Goal: Information Seeking & Learning: Find contact information

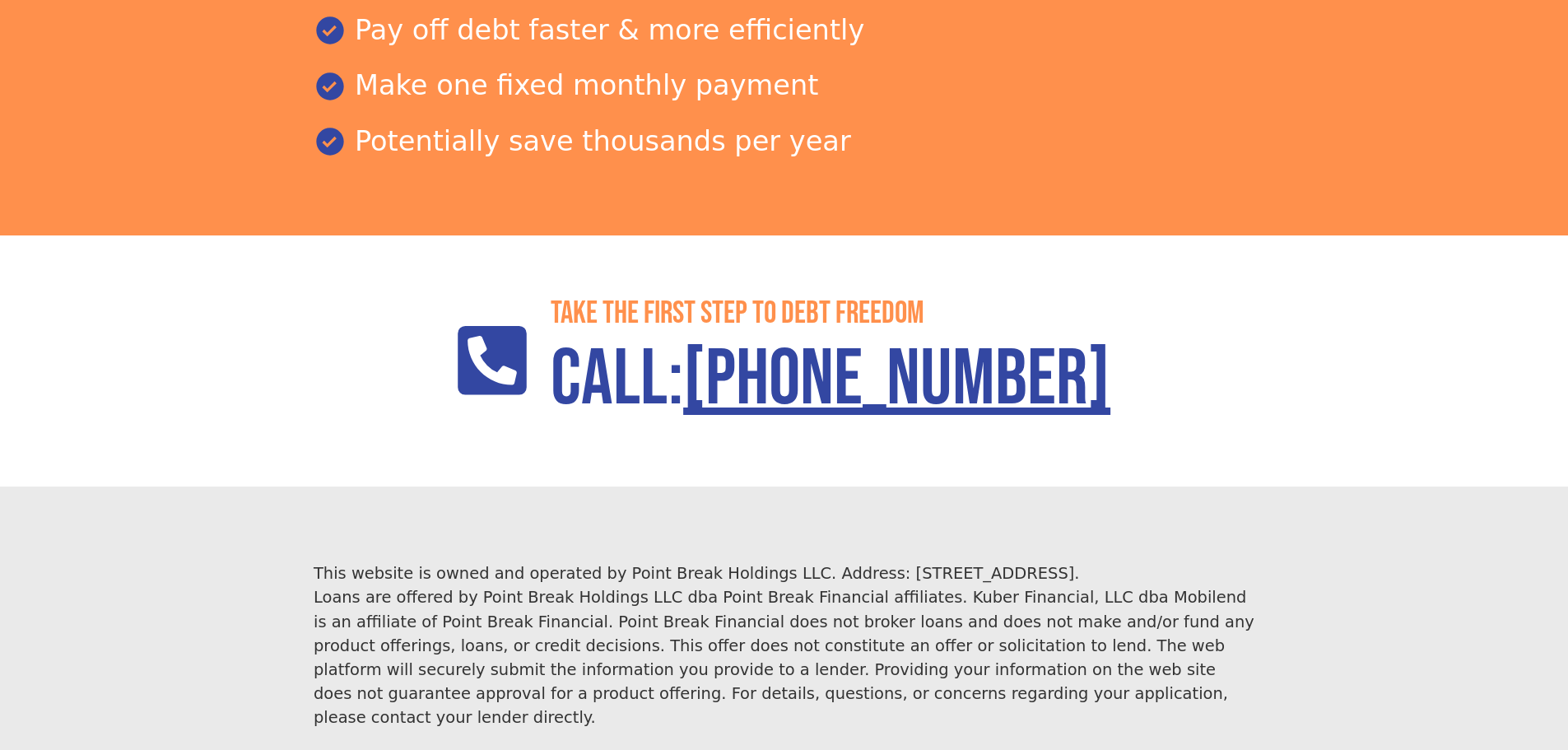
scroll to position [2383, 0]
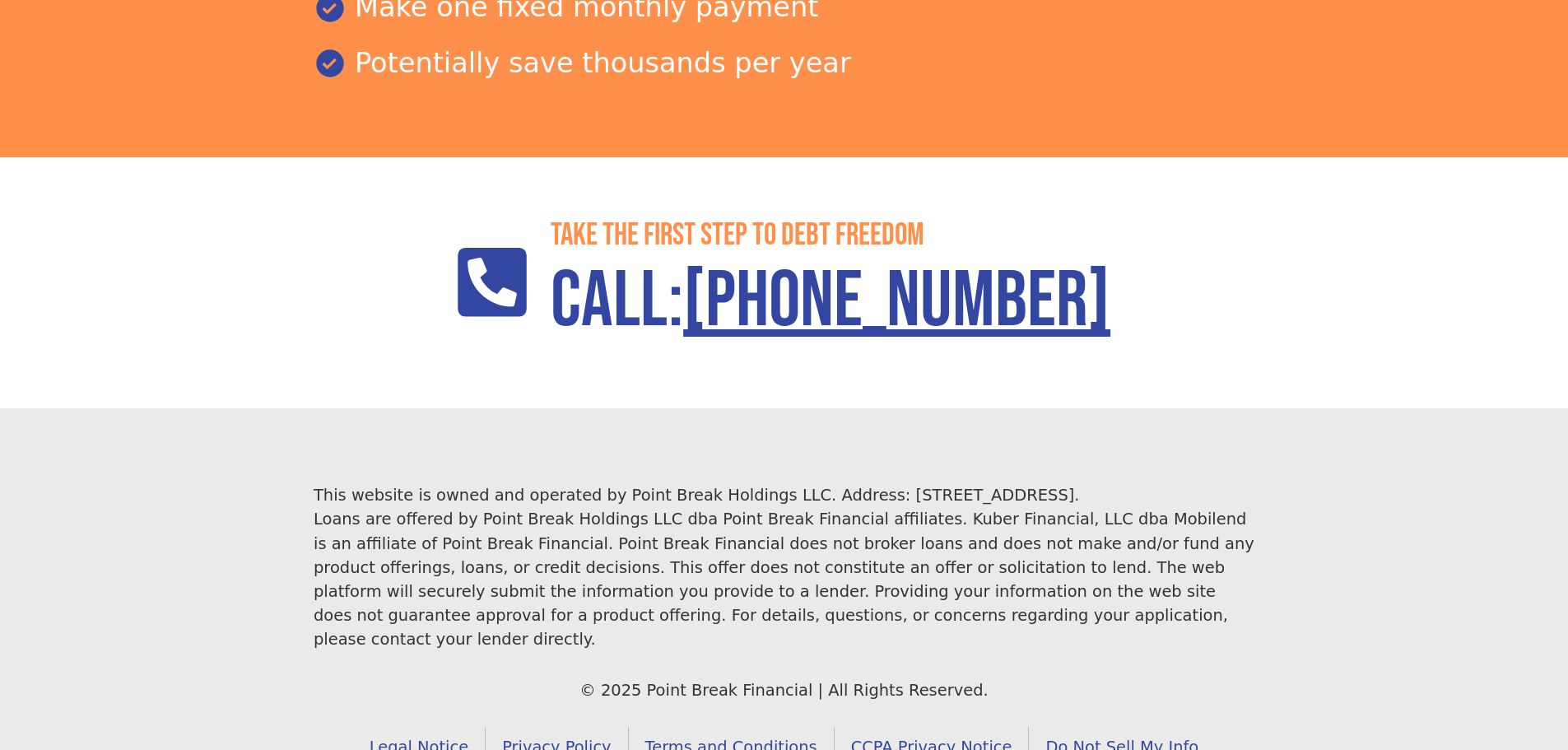
drag, startPoint x: 674, startPoint y: 551, endPoint x: 258, endPoint y: 425, distance: 434.7
click at [258, 425] on footer "This website is owned and operated by Point Break Holdings LLC. Address: 1968 S…" at bounding box center [784, 625] width 1568 height 434
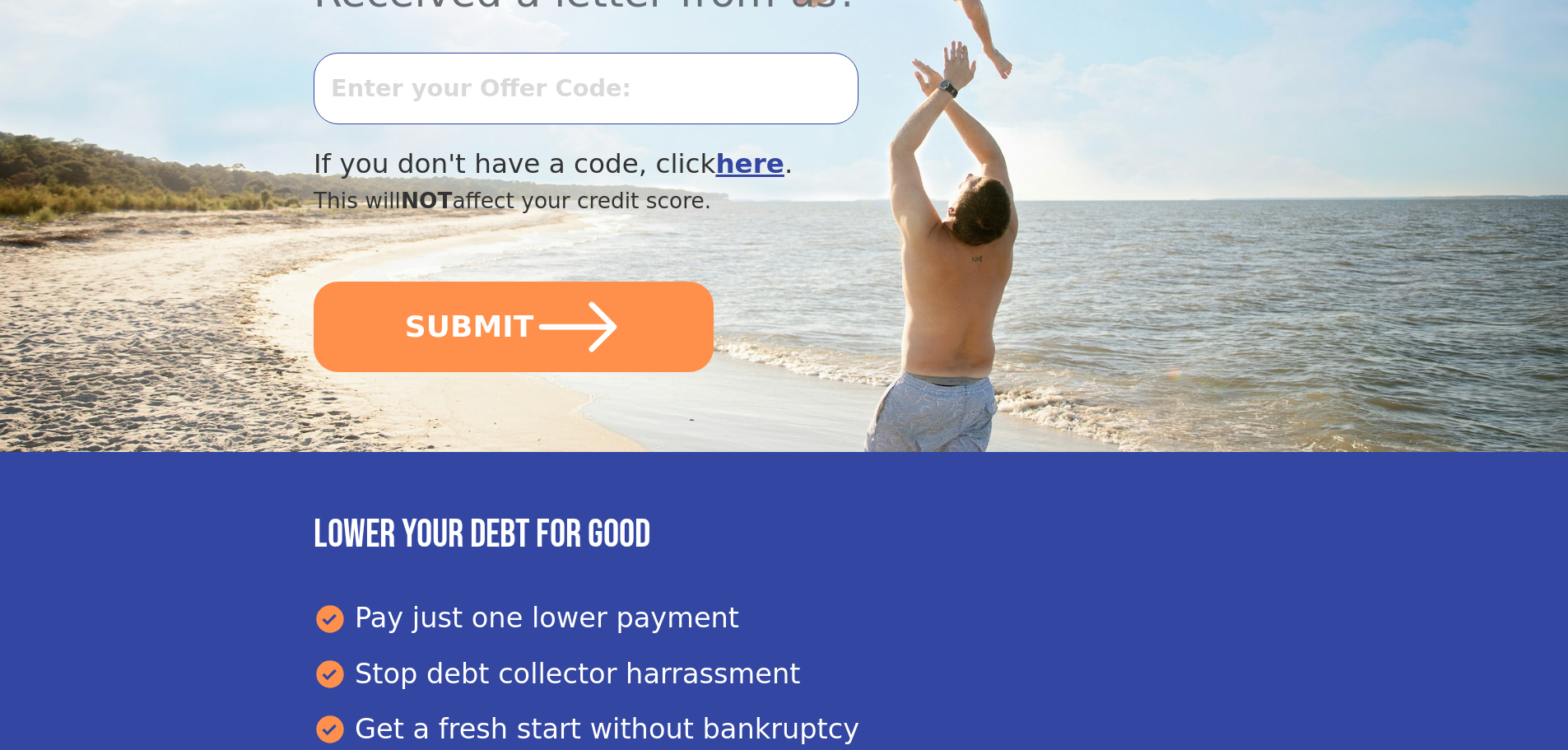
scroll to position [490, 0]
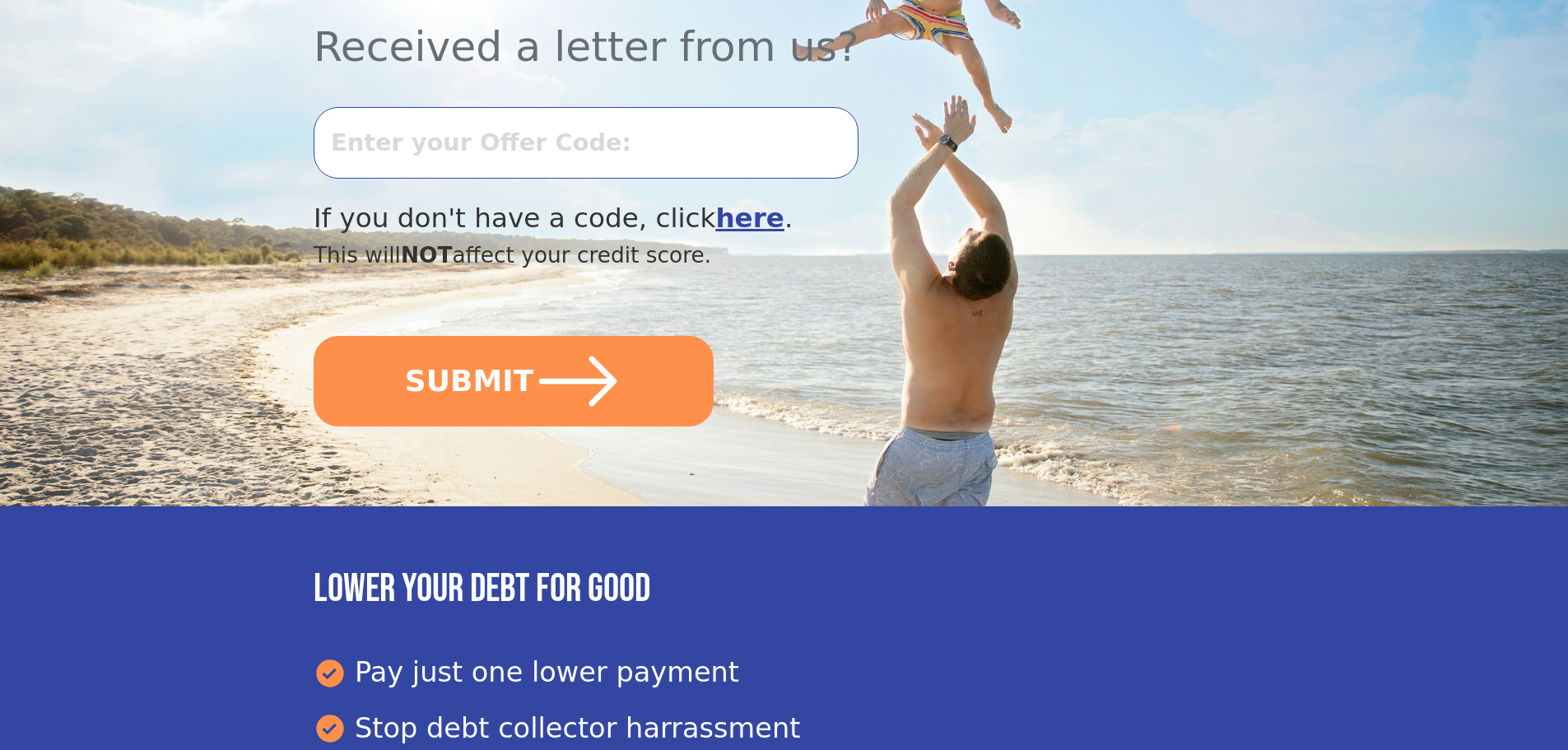
click at [634, 155] on input "text" at bounding box center [586, 142] width 545 height 70
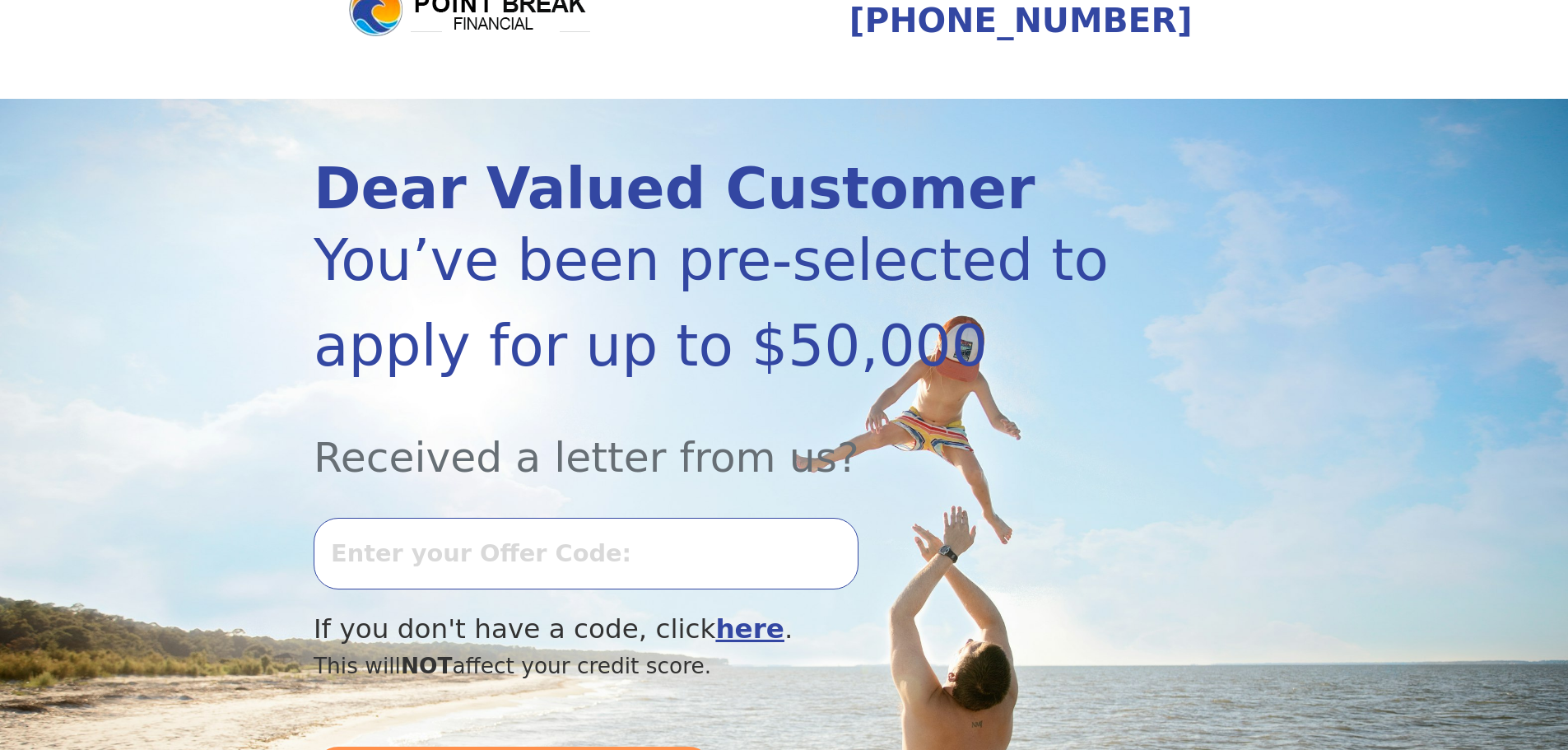
scroll to position [79, 0]
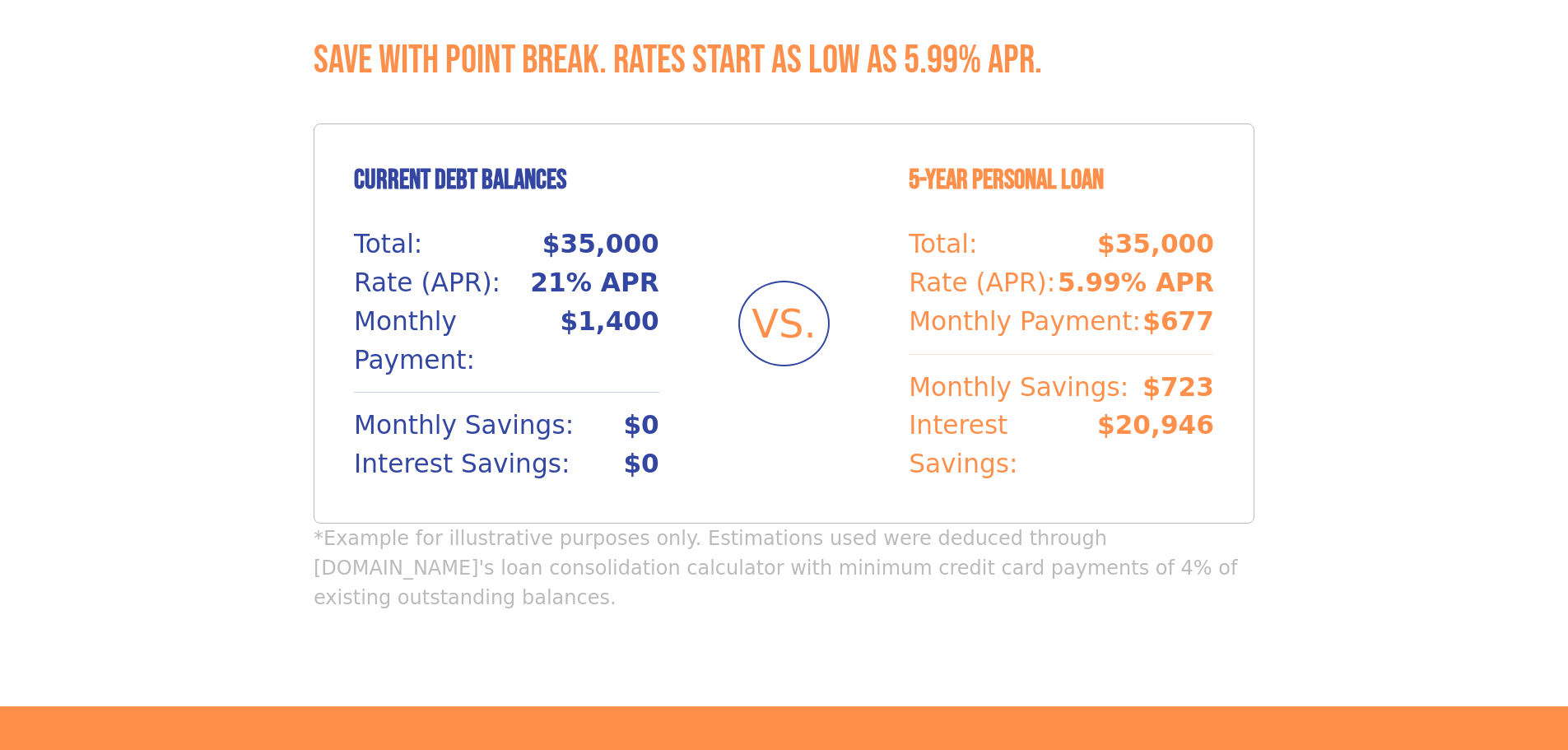
scroll to position [1481, 0]
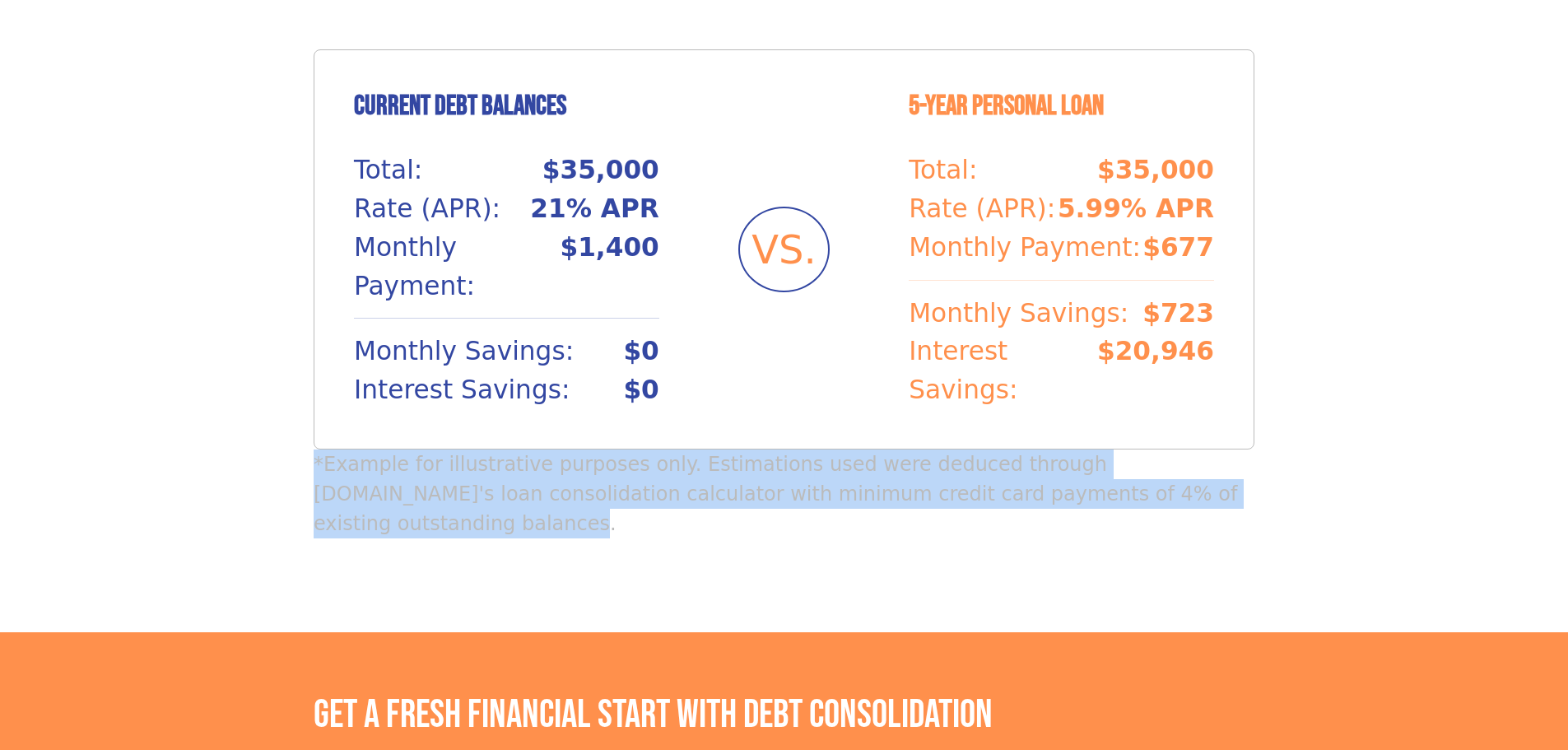
drag, startPoint x: 1189, startPoint y: 456, endPoint x: 314, endPoint y: 439, distance: 875.2
click at [314, 449] on p "*Example for illustrative purposes only. Estimations used were deduced through …" at bounding box center [784, 493] width 941 height 89
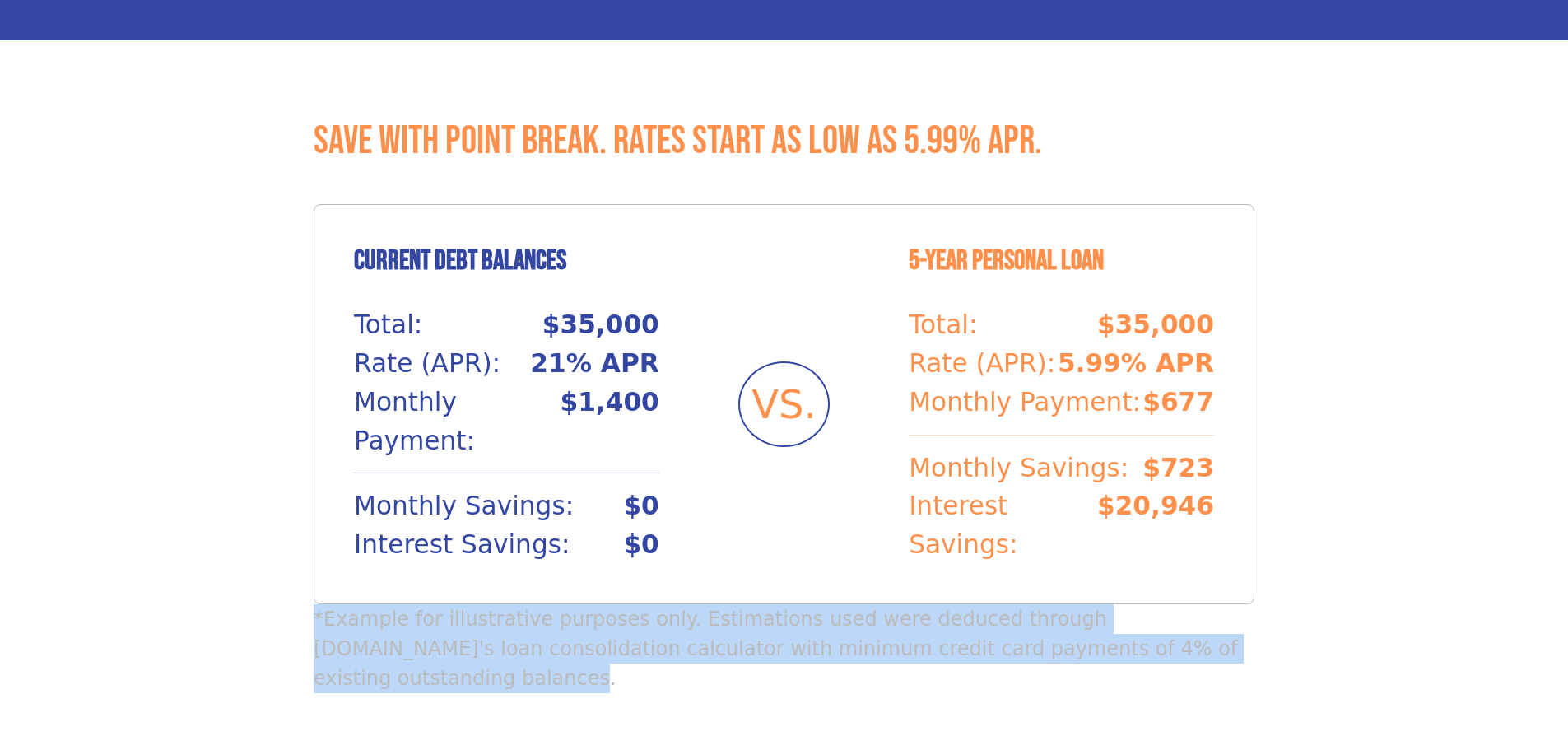
scroll to position [1313, 0]
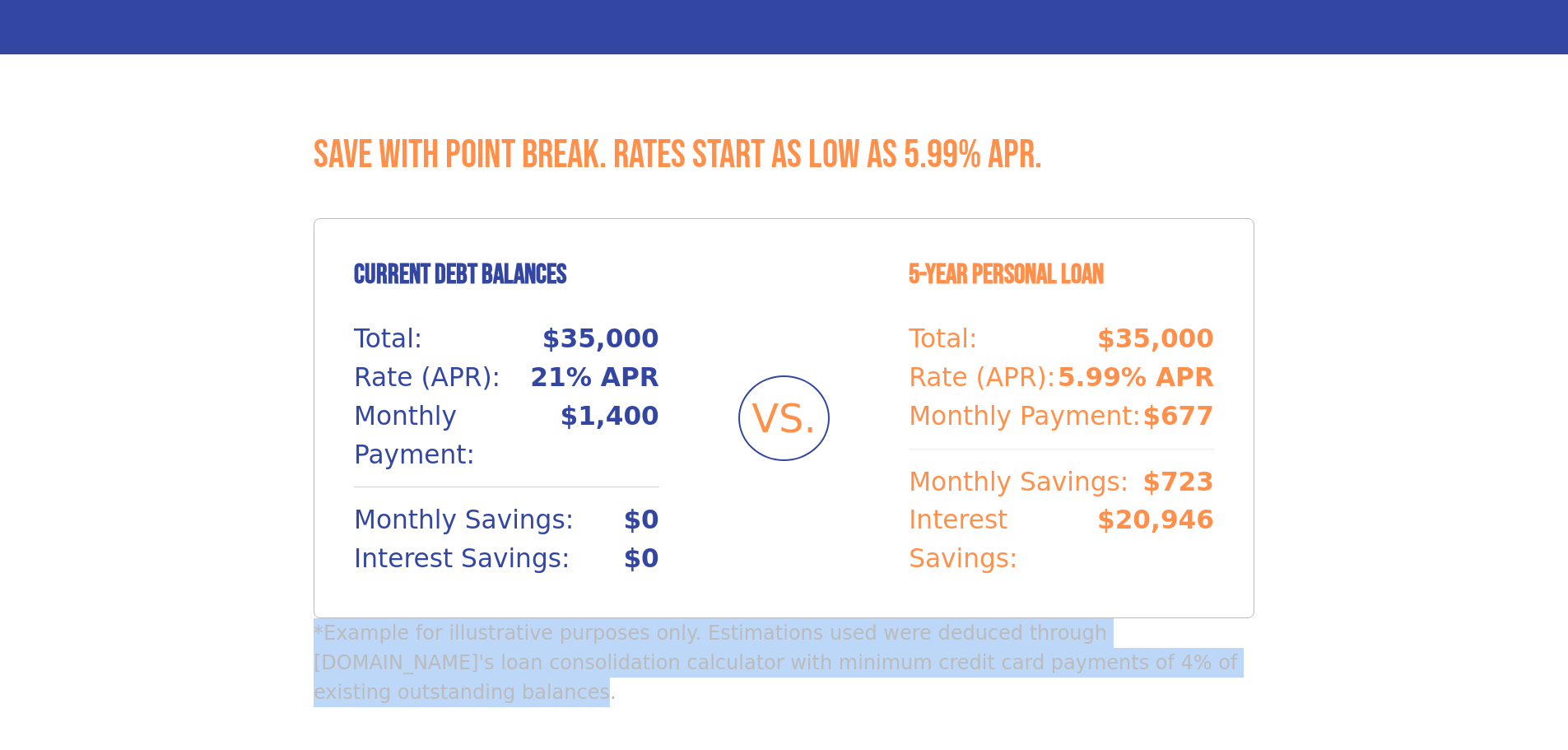
click at [1250, 618] on p "*Example for illustrative purposes only. Estimations used were deduced through …" at bounding box center [784, 662] width 941 height 89
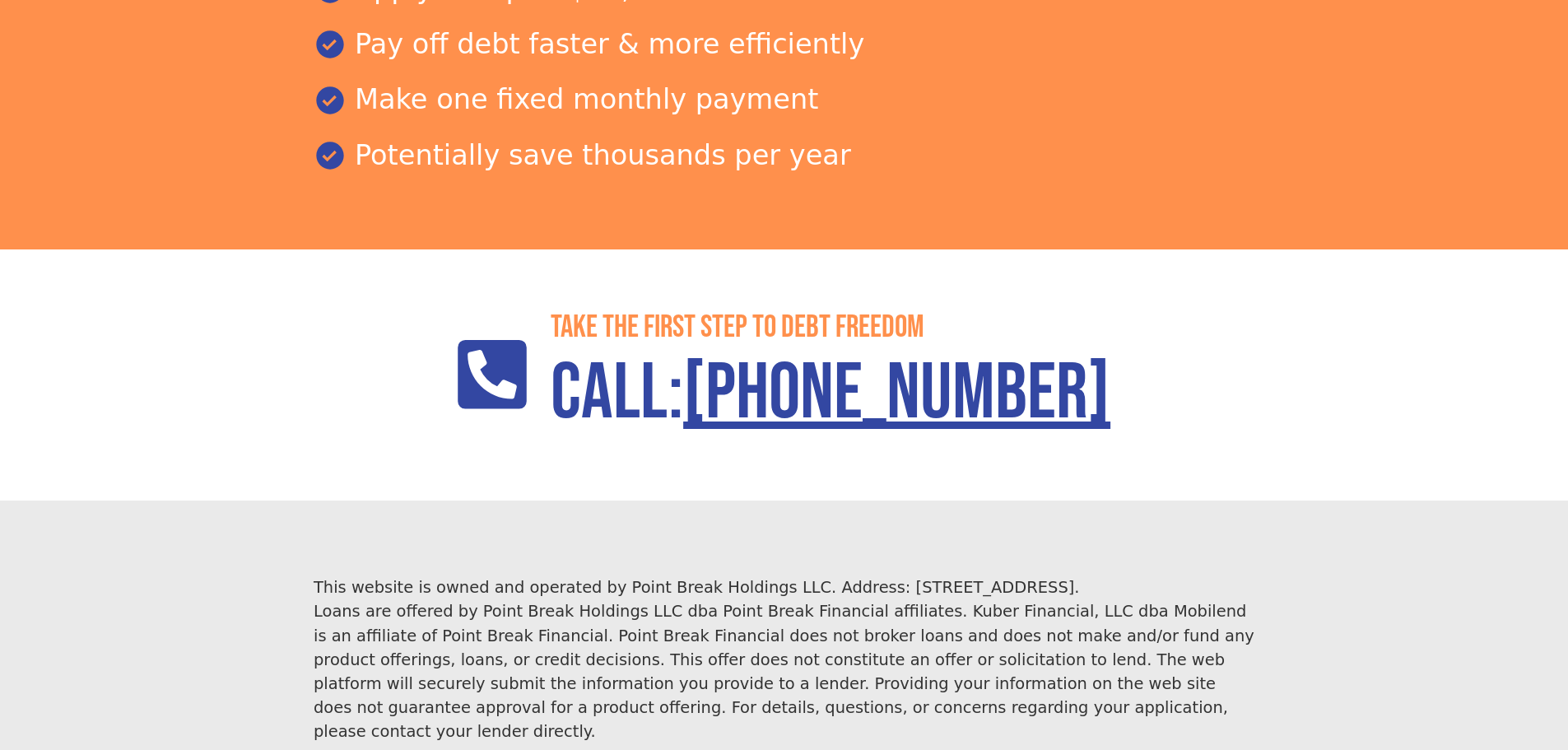
scroll to position [2383, 0]
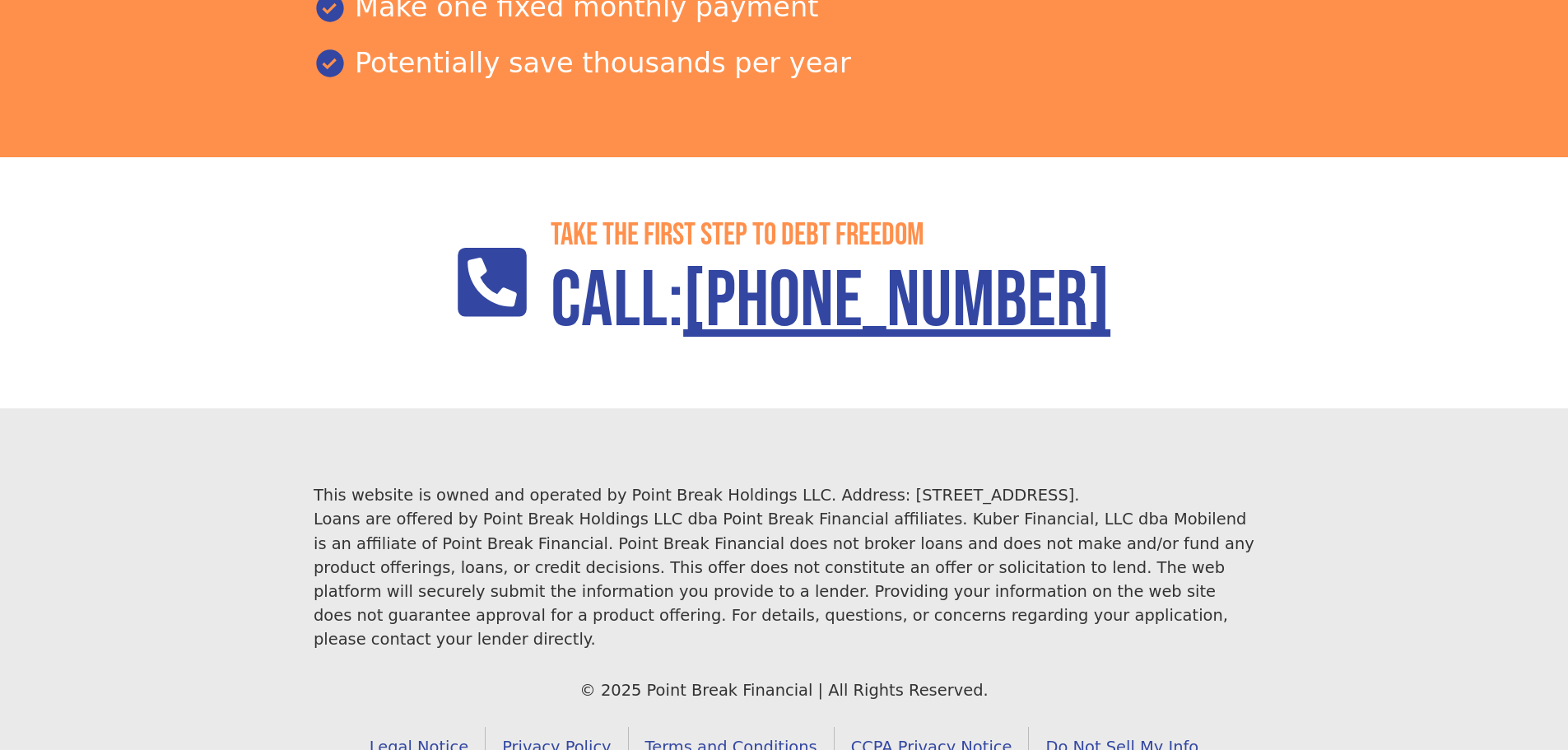
click at [451, 727] on link "Legal Notice" at bounding box center [419, 746] width 133 height 41
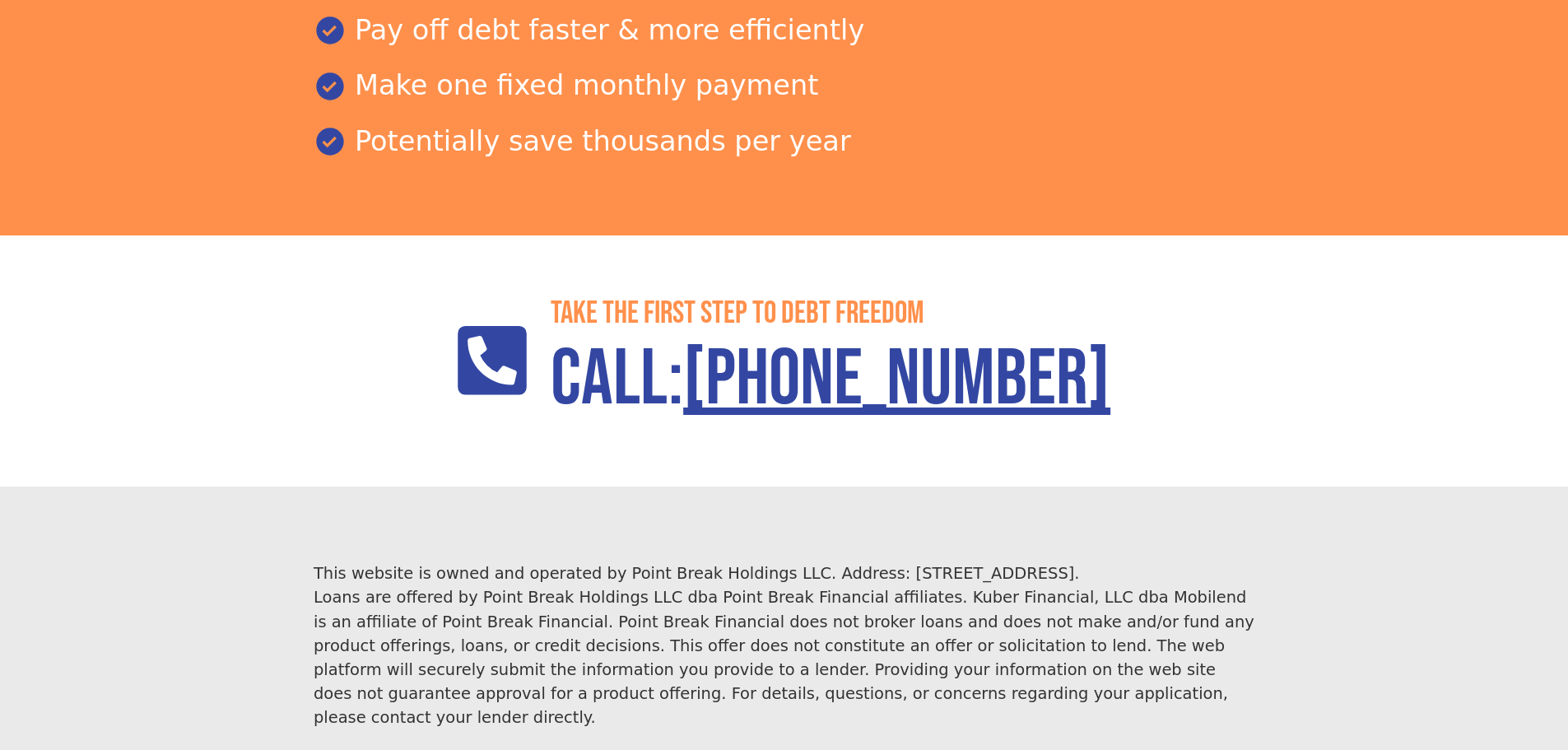
scroll to position [2383, 0]
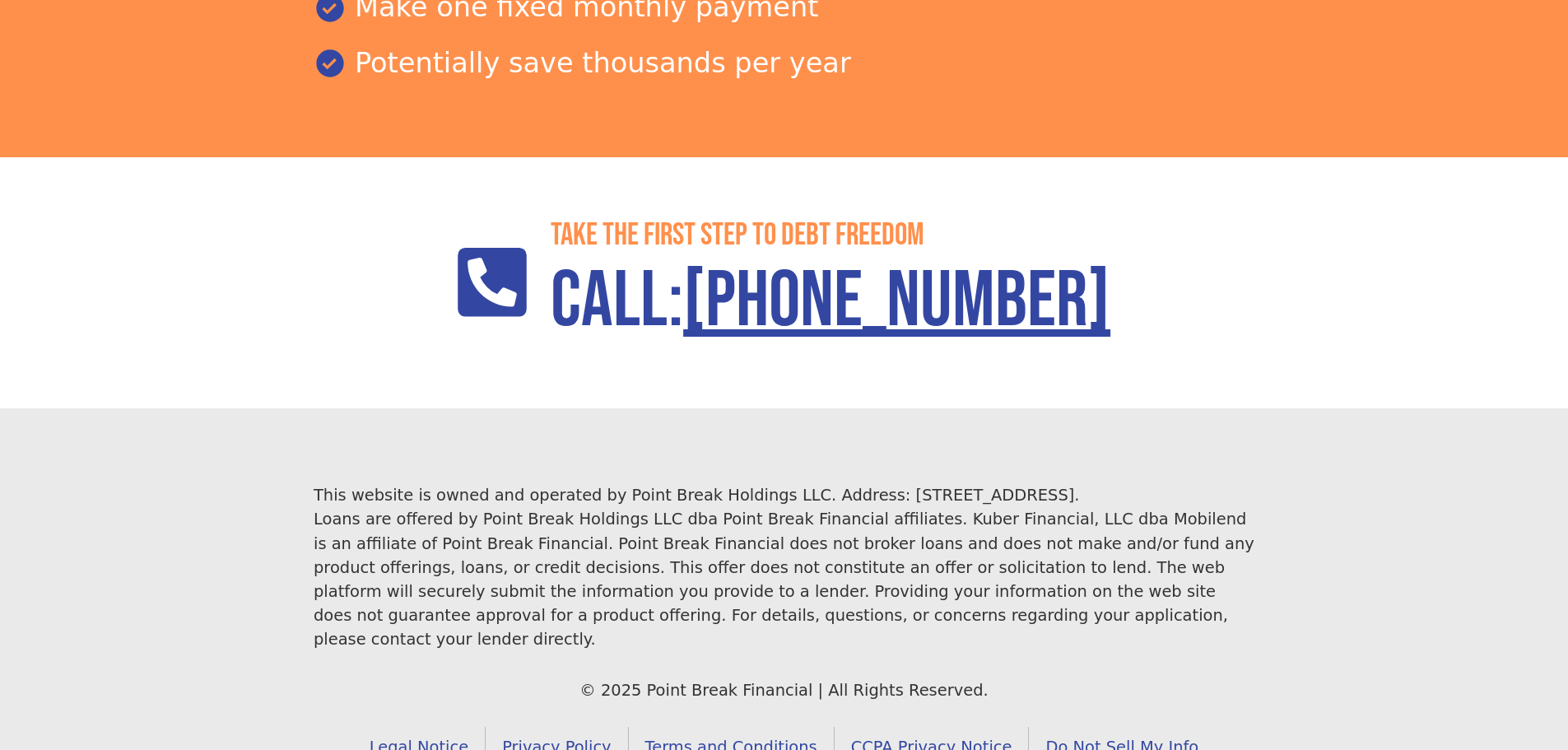
click at [466, 727] on link "Legal Notice" at bounding box center [419, 746] width 133 height 41
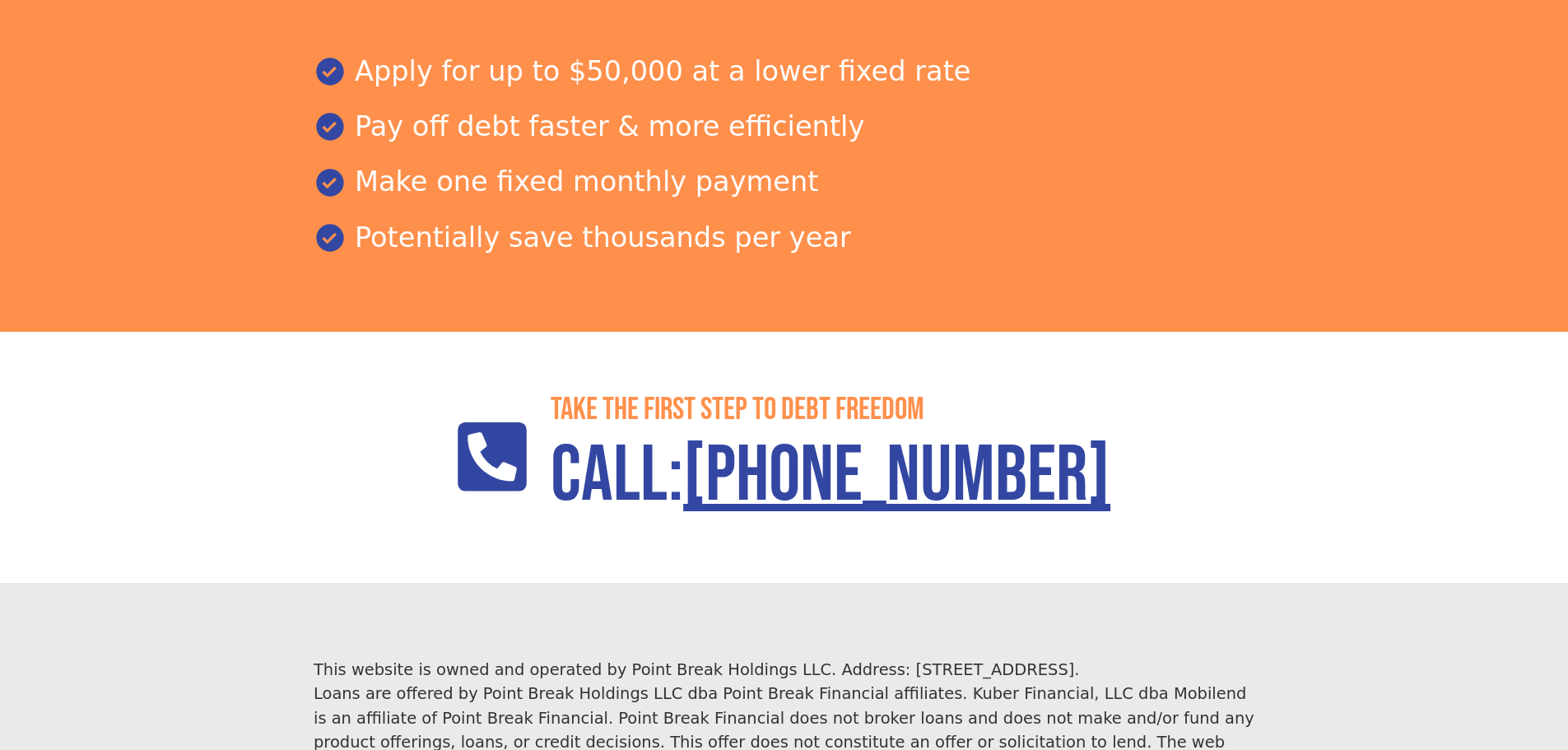
scroll to position [2383, 0]
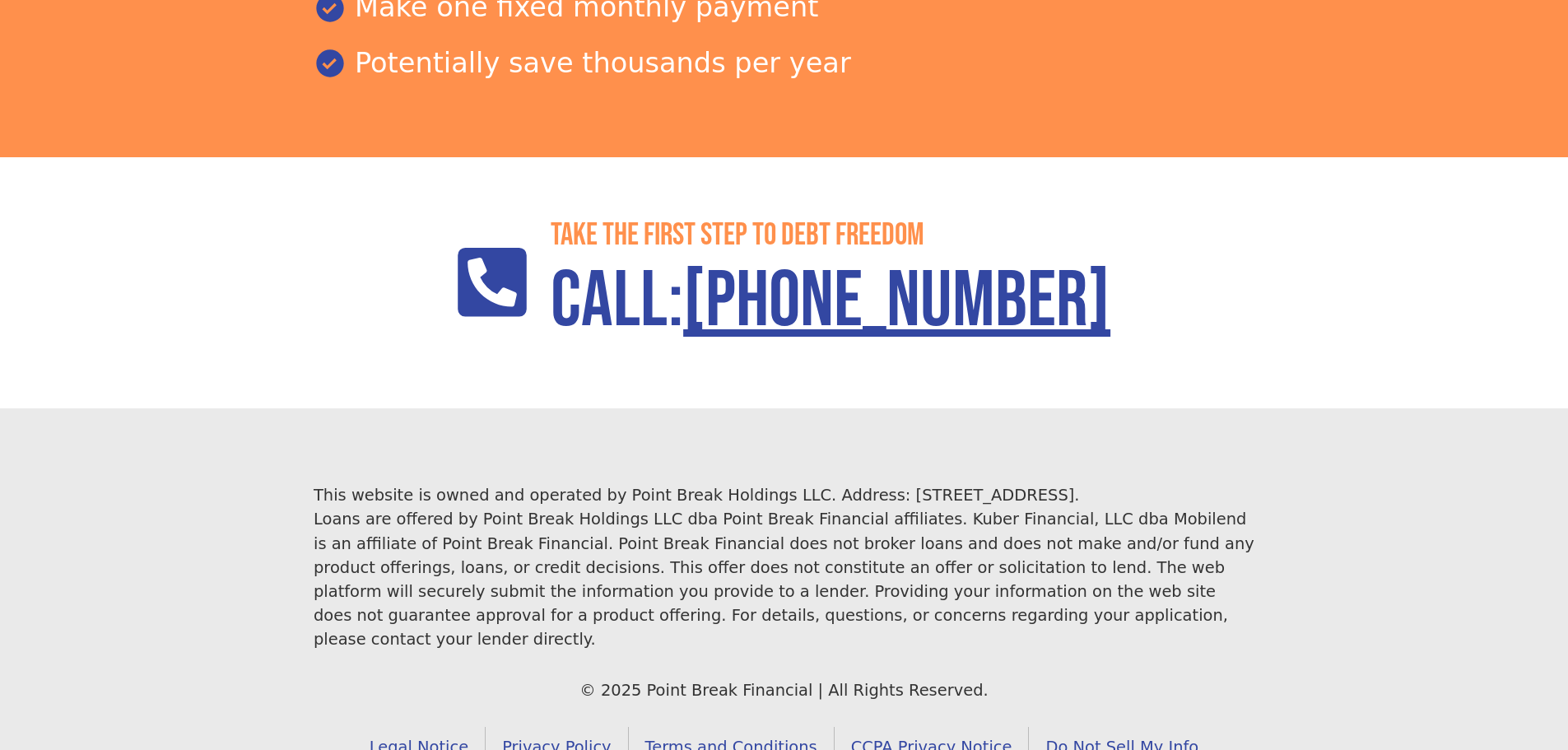
click at [595, 727] on link "Privacy Policy" at bounding box center [557, 746] width 143 height 41
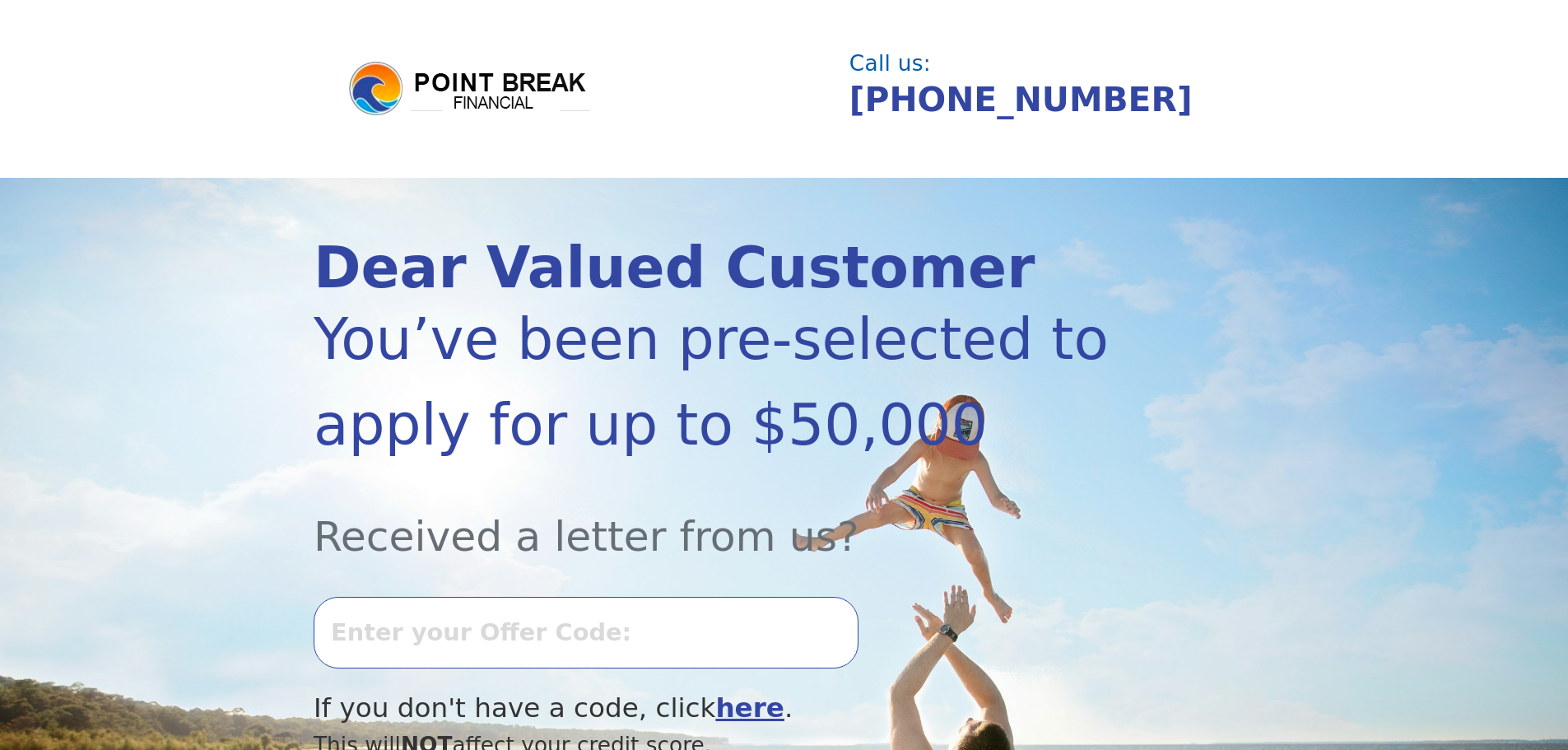
scroll to position [2383, 0]
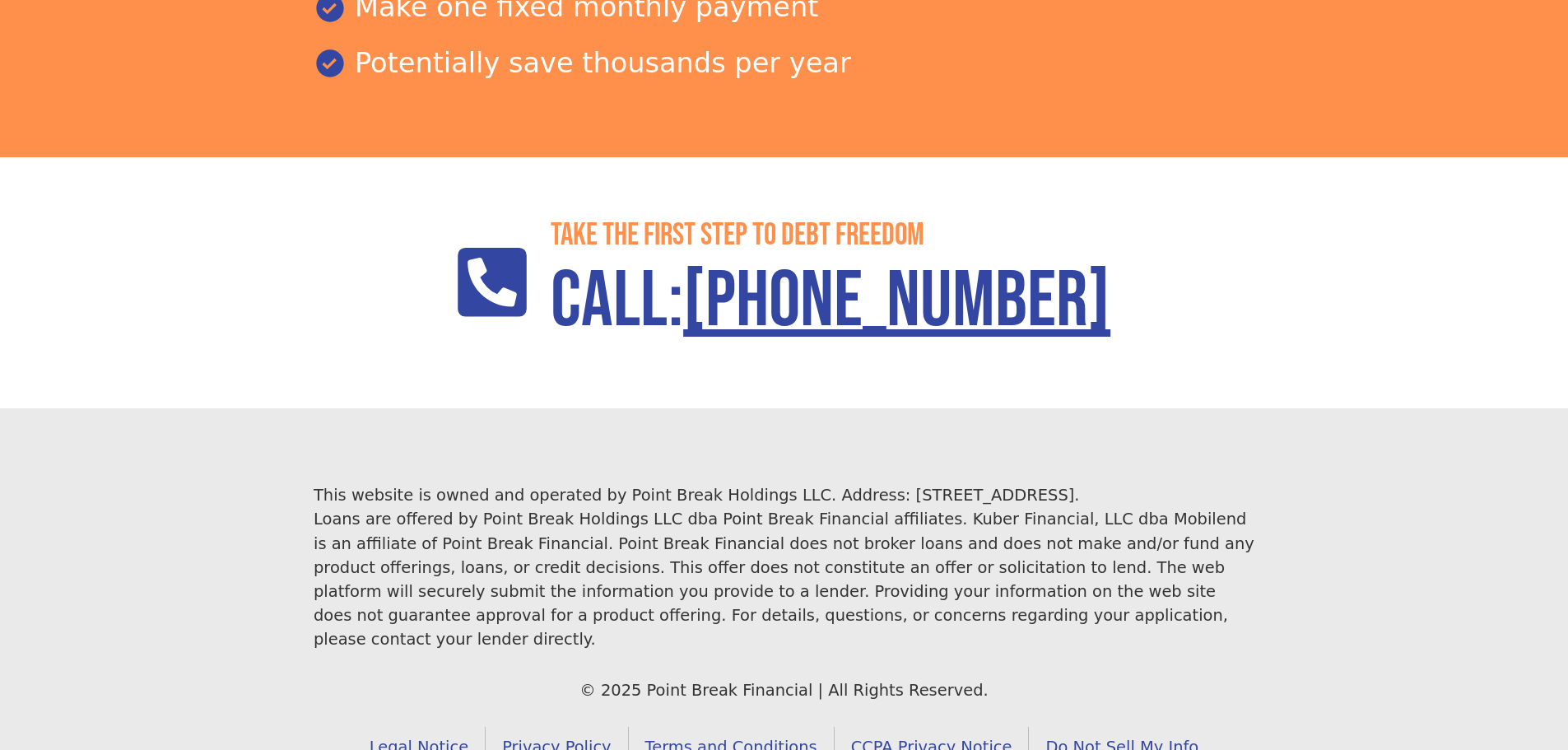
click at [733, 727] on link "Terms and Conditions" at bounding box center [732, 746] width 206 height 41
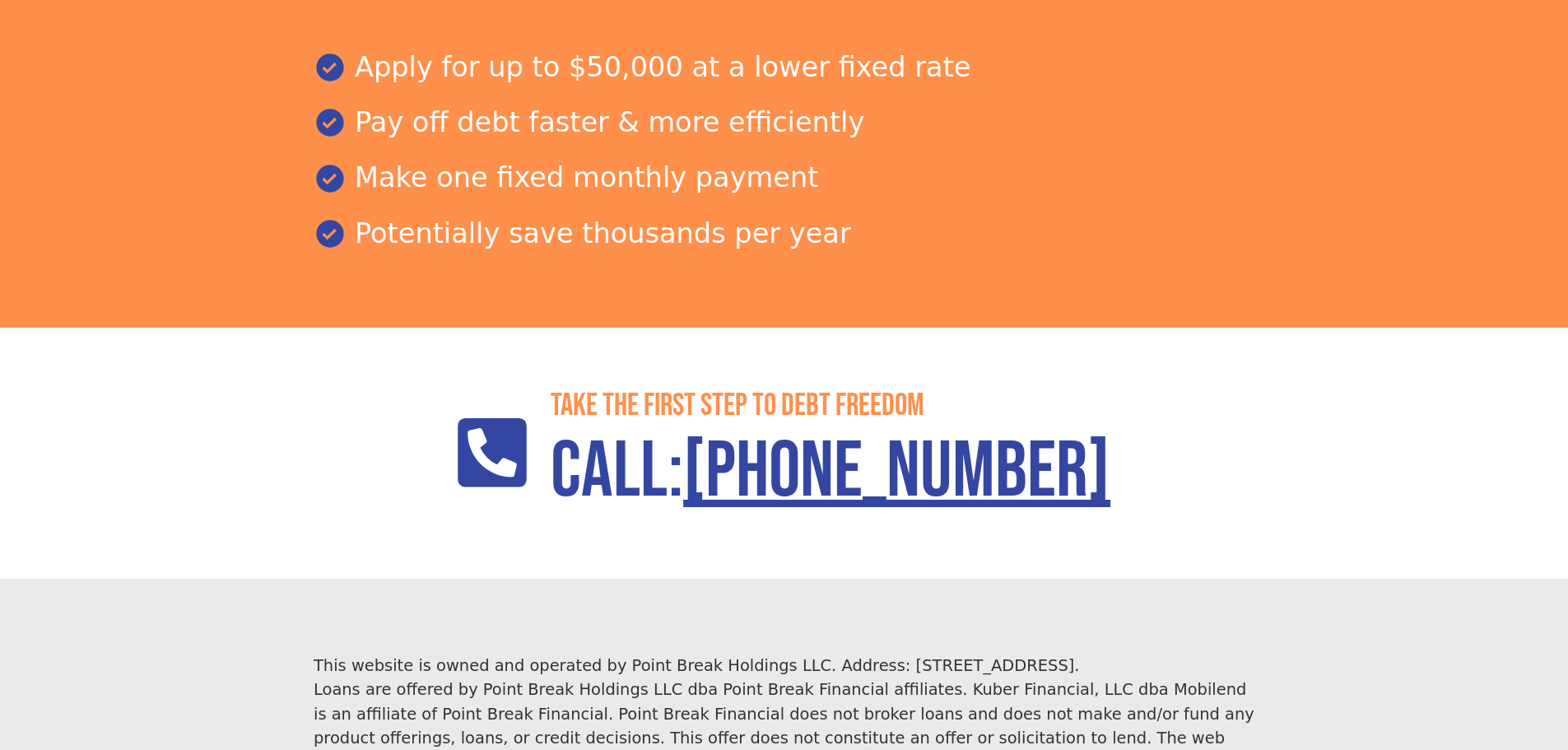
scroll to position [2383, 0]
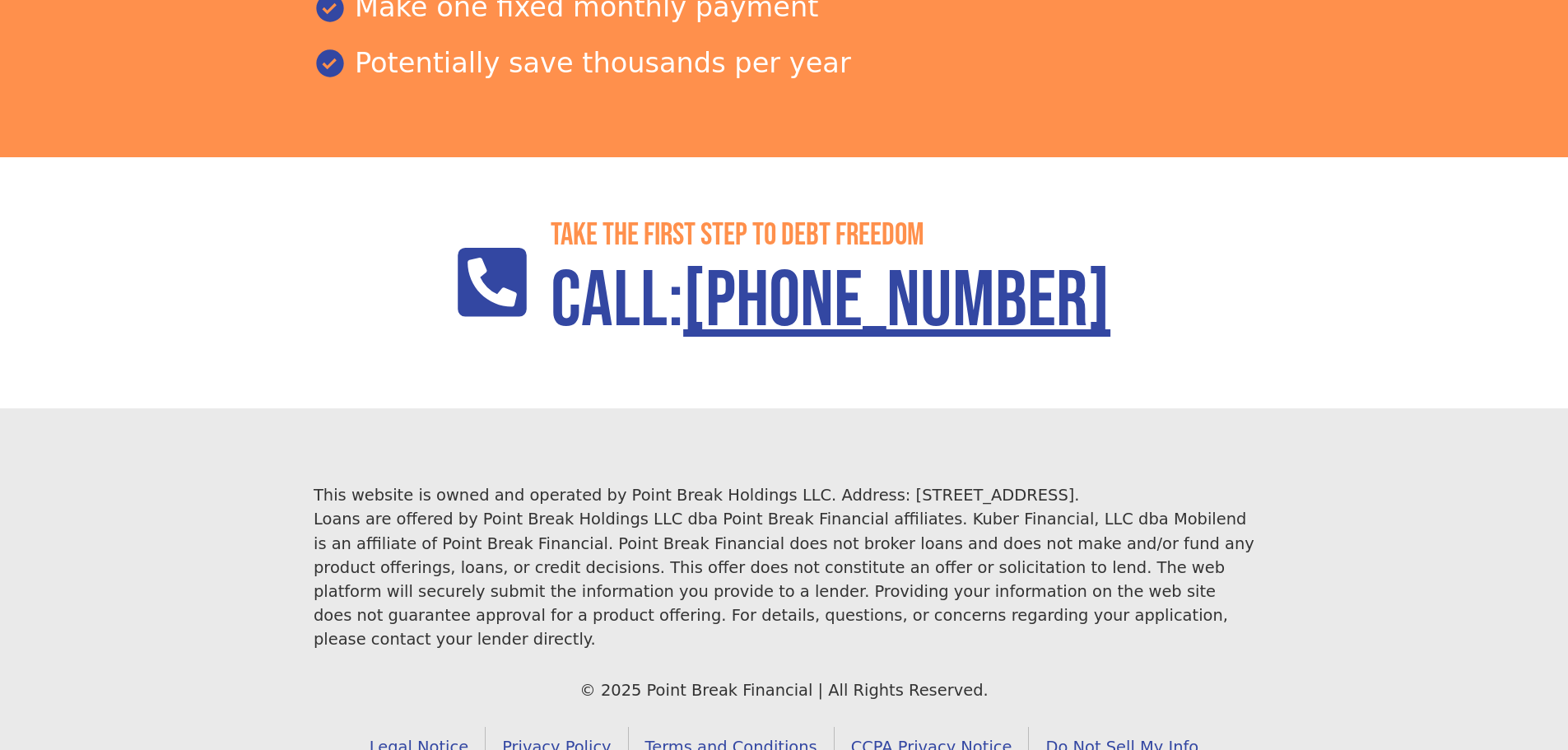
click at [963, 727] on link "CCPA Privacy Notice" at bounding box center [933, 746] width 195 height 41
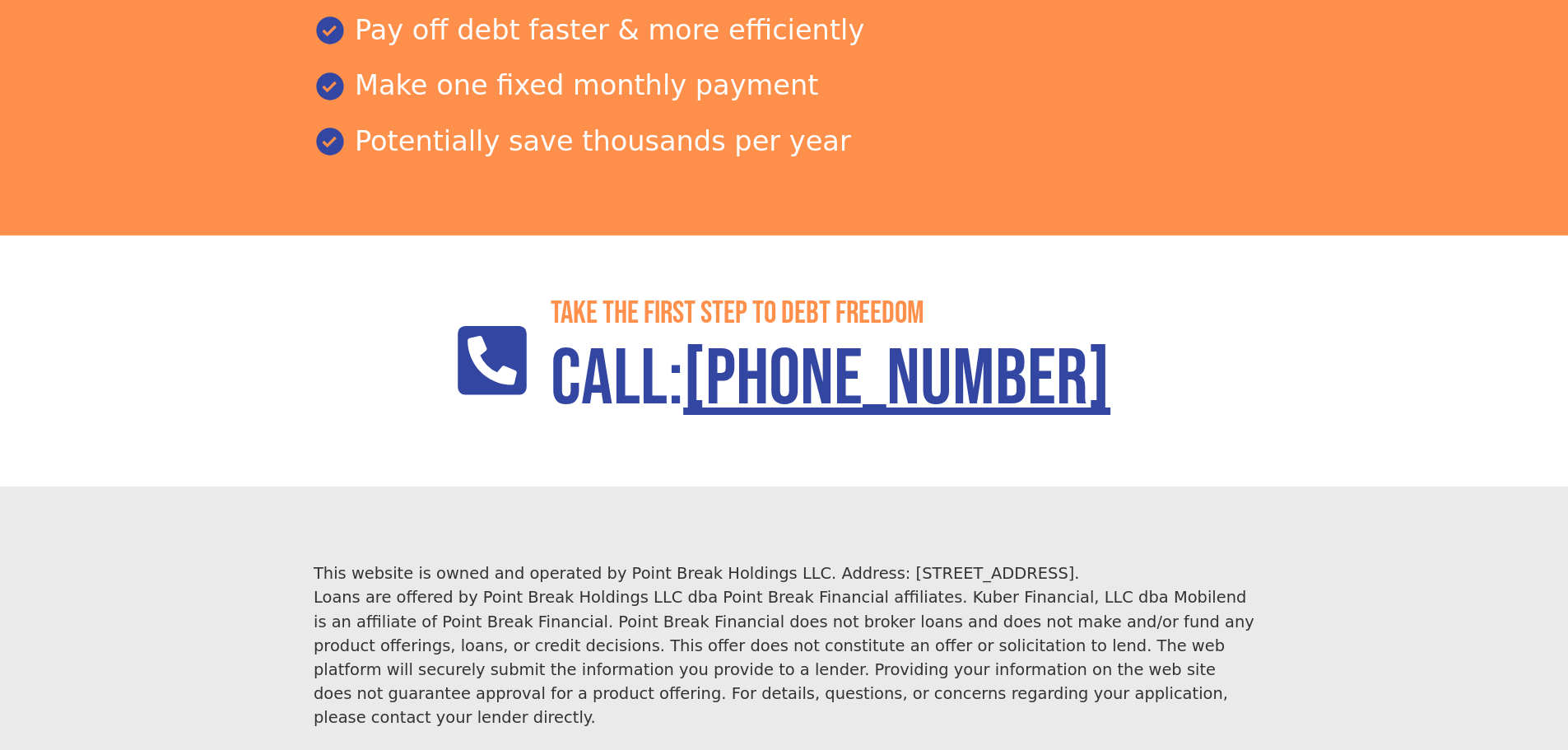
scroll to position [2383, 0]
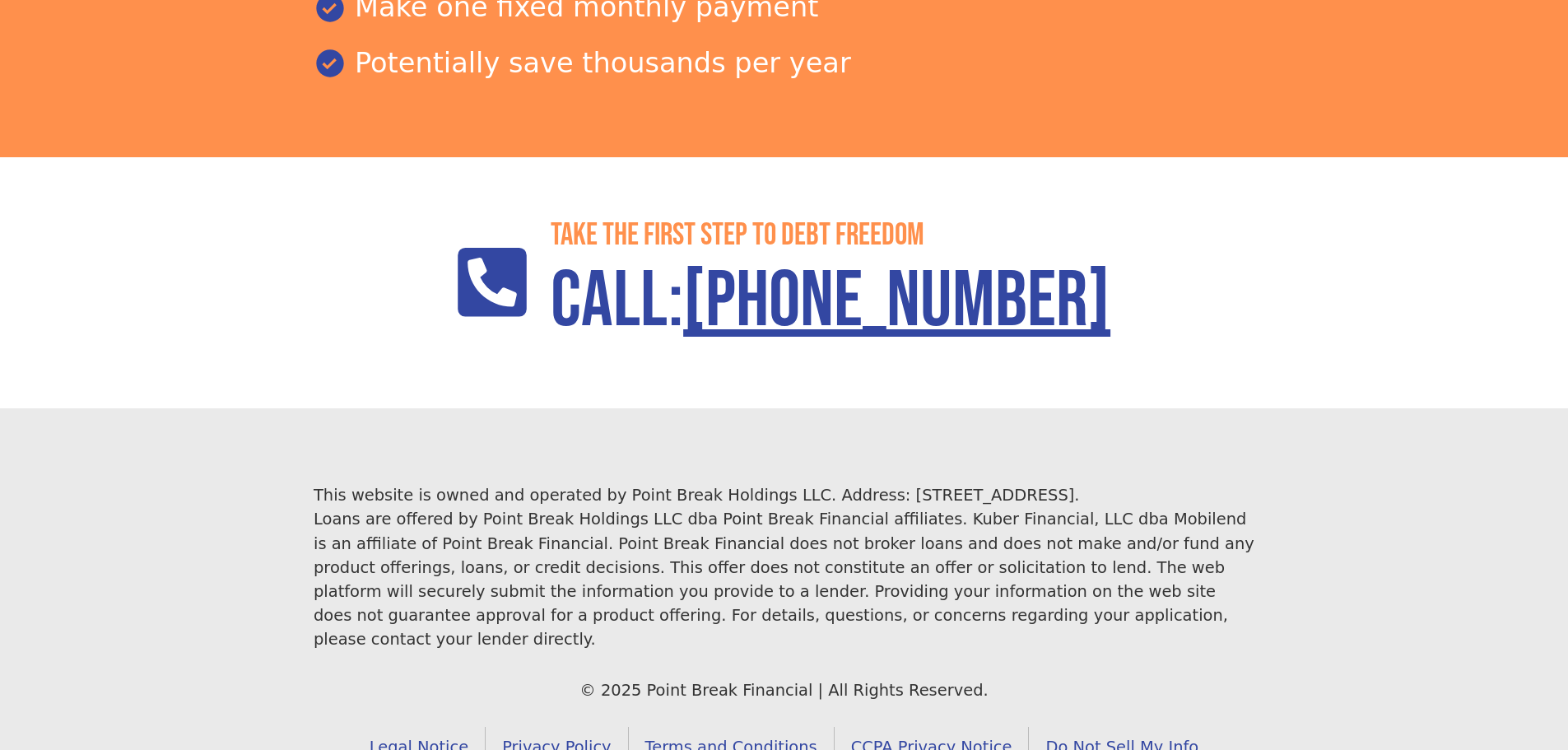
click at [1100, 727] on link "Do Not Sell My Info" at bounding box center [1122, 746] width 186 height 41
click at [1095, 727] on link "Do Not Sell My Info" at bounding box center [1122, 746] width 186 height 41
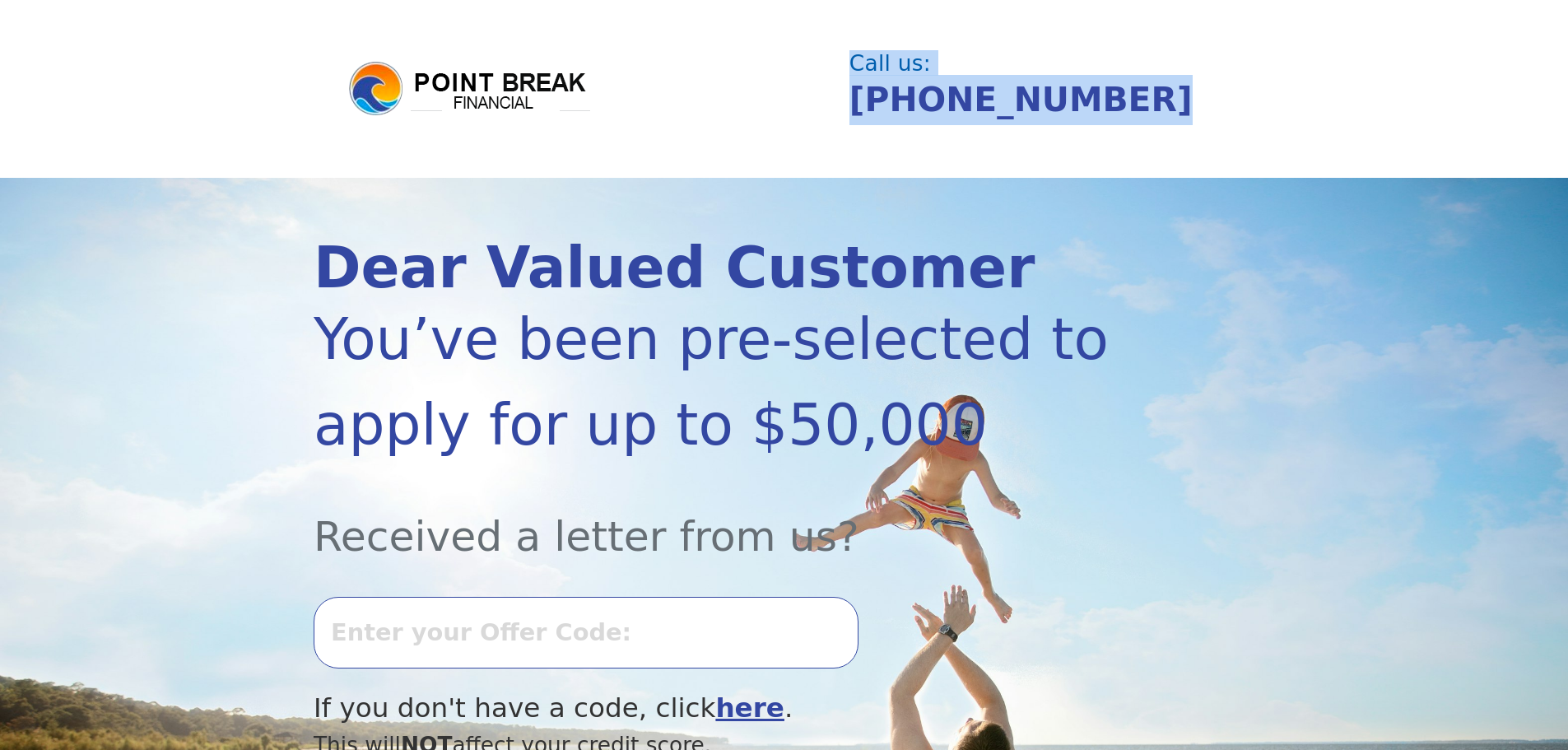
drag, startPoint x: 1099, startPoint y: 98, endPoint x: 844, endPoint y: 116, distance: 255.6
click at [844, 116] on header "Call us: [PHONE_NUMBER]" at bounding box center [784, 89] width 1568 height 178
click at [951, 112] on link "[PHONE_NUMBER]" at bounding box center [1021, 99] width 343 height 40
